Goal: Information Seeking & Learning: Check status

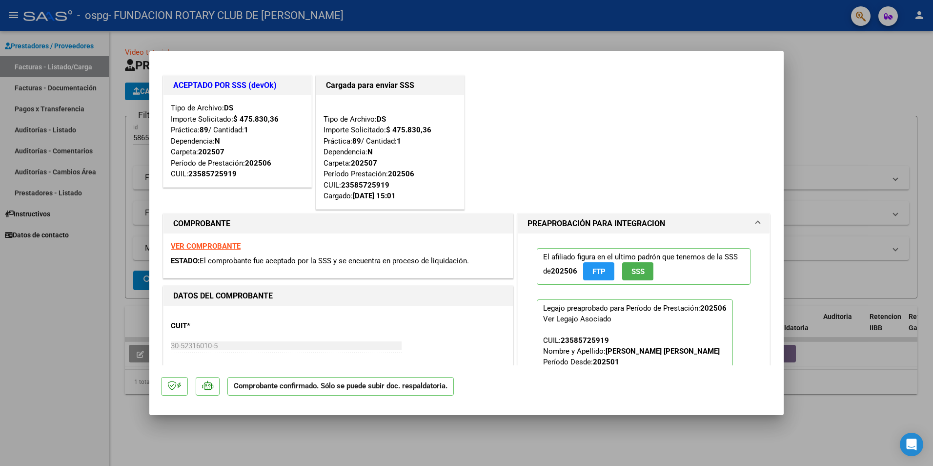
drag, startPoint x: 778, startPoint y: 141, endPoint x: 654, endPoint y: 28, distance: 167.9
click at [654, 28] on div at bounding box center [466, 233] width 933 height 466
type input "$ 0,00"
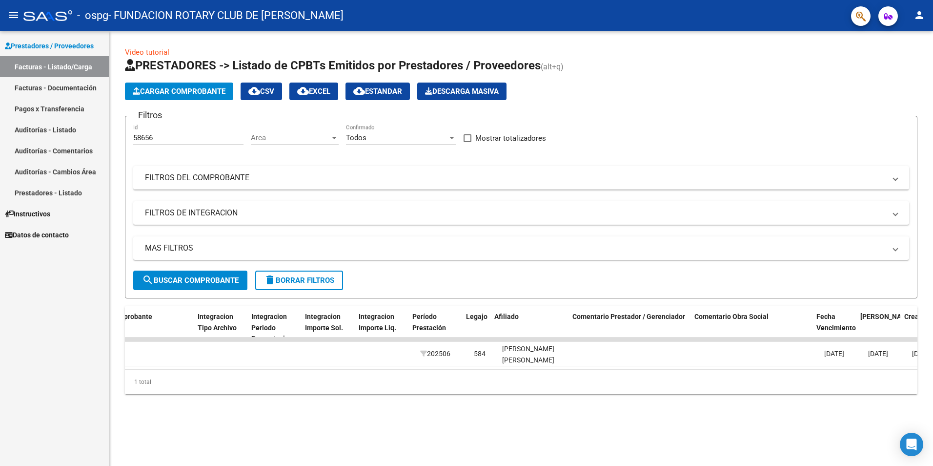
scroll to position [0, 991]
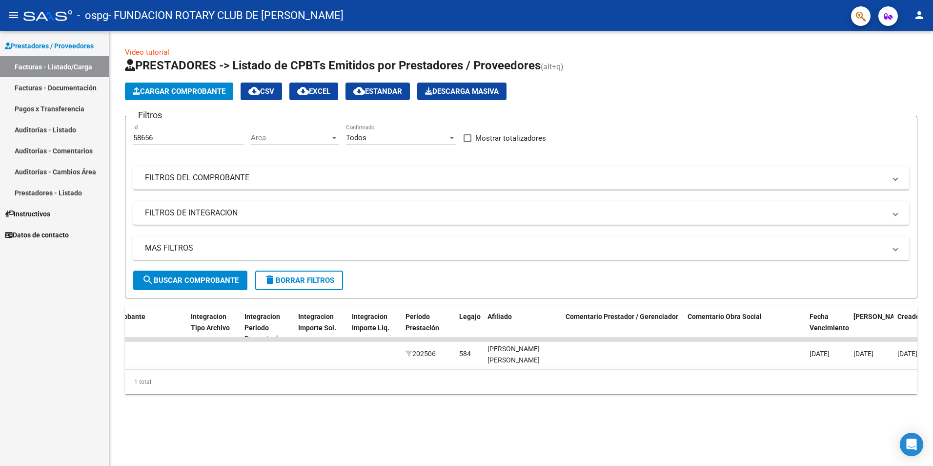
drag, startPoint x: 783, startPoint y: 384, endPoint x: 922, endPoint y: 383, distance: 139.1
click at [930, 388] on div "Video tutorial PRESTADORES -> Listado de CPBTs Emitidos por Prestadores / Prove…" at bounding box center [521, 228] width 824 height 394
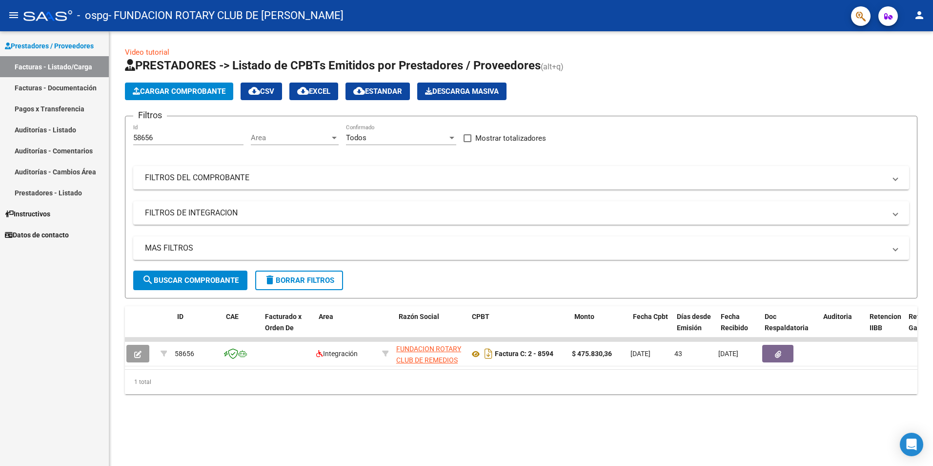
scroll to position [0, 0]
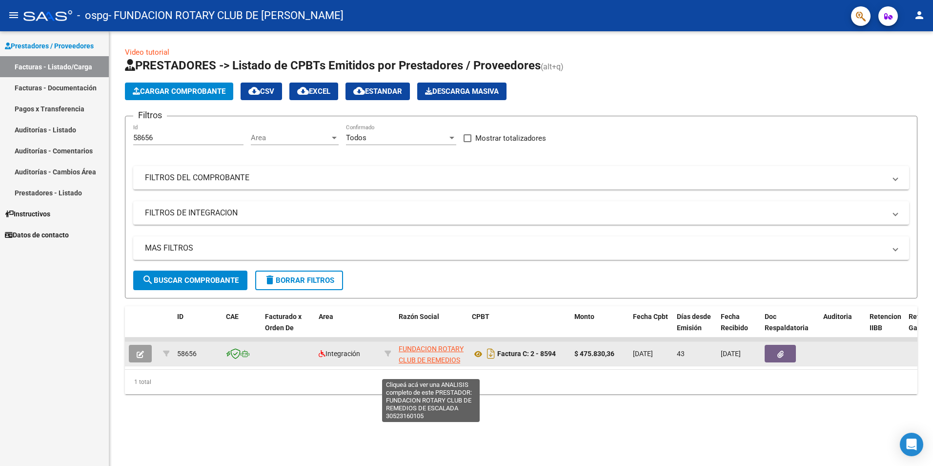
click at [441, 349] on span "FUNDACION ROTARY CLUB DE REMEDIOS DE ESCALADA" at bounding box center [431, 360] width 65 height 30
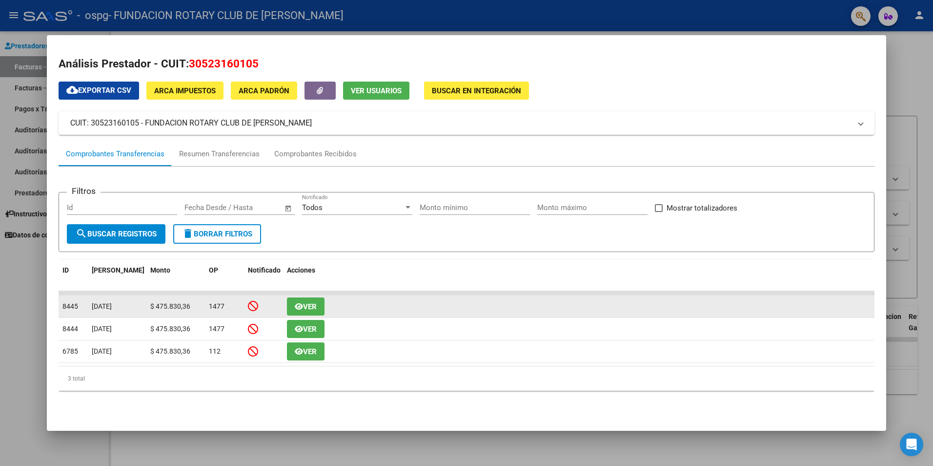
click at [308, 308] on span "Ver" at bounding box center [310, 306] width 14 height 9
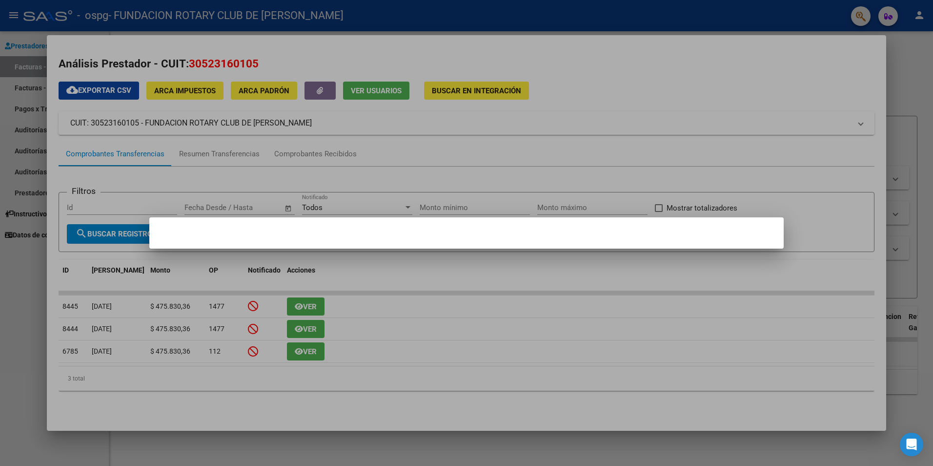
click at [413, 260] on div at bounding box center [466, 233] width 933 height 466
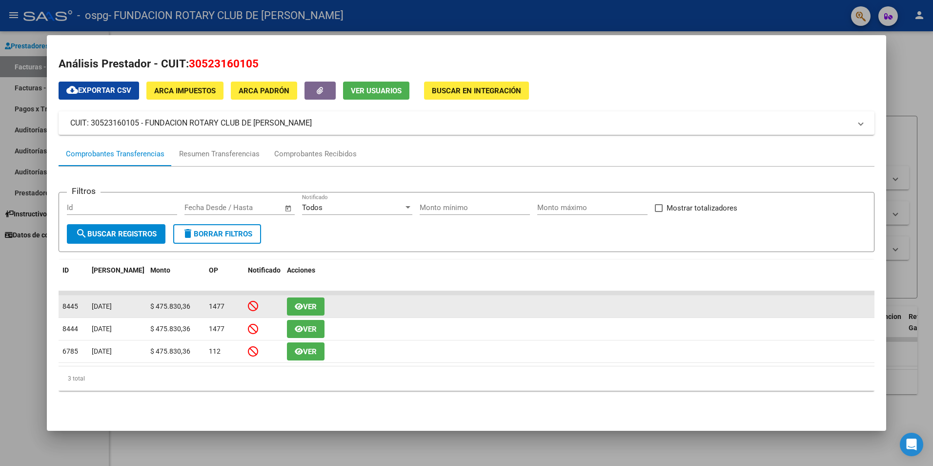
click at [298, 304] on icon "button" at bounding box center [299, 306] width 8 height 7
